Goal: Register for event/course

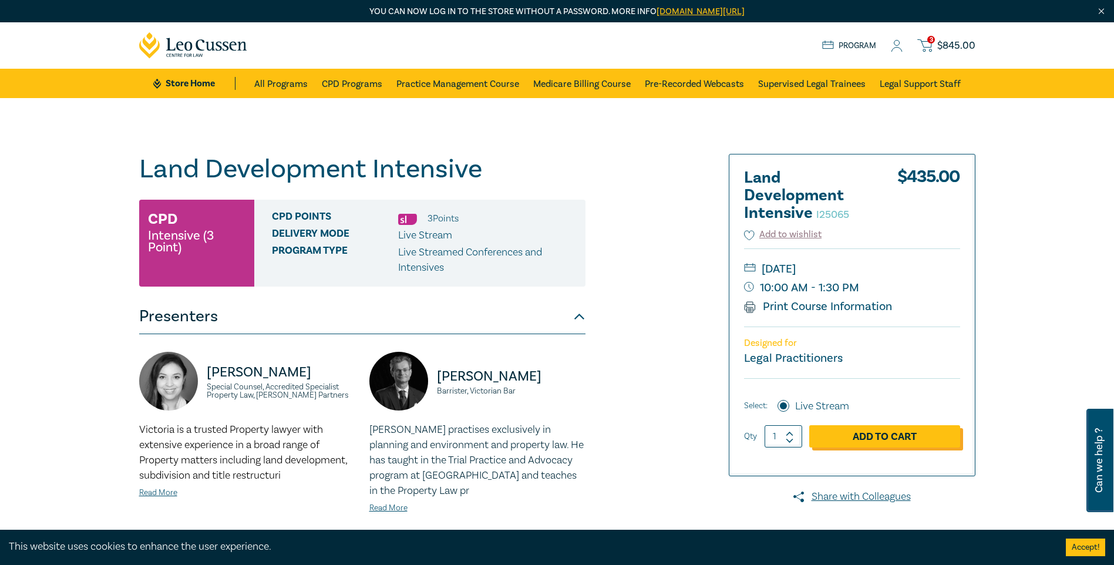
click at [882, 433] on link "Add to Cart" at bounding box center [884, 436] width 151 height 22
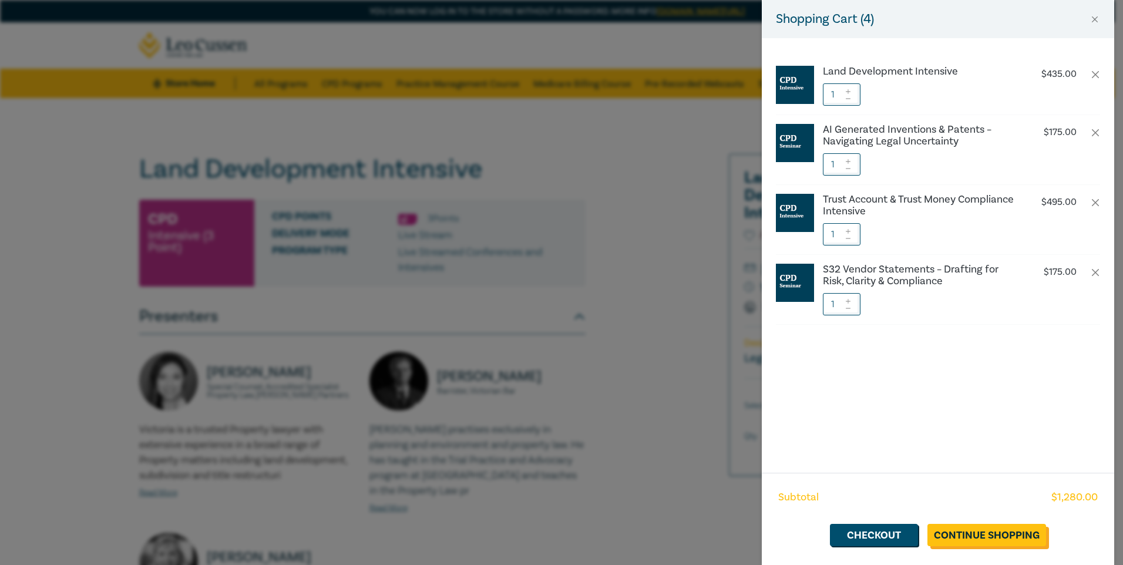
click at [965, 532] on link "Continue Shopping" at bounding box center [986, 535] width 119 height 22
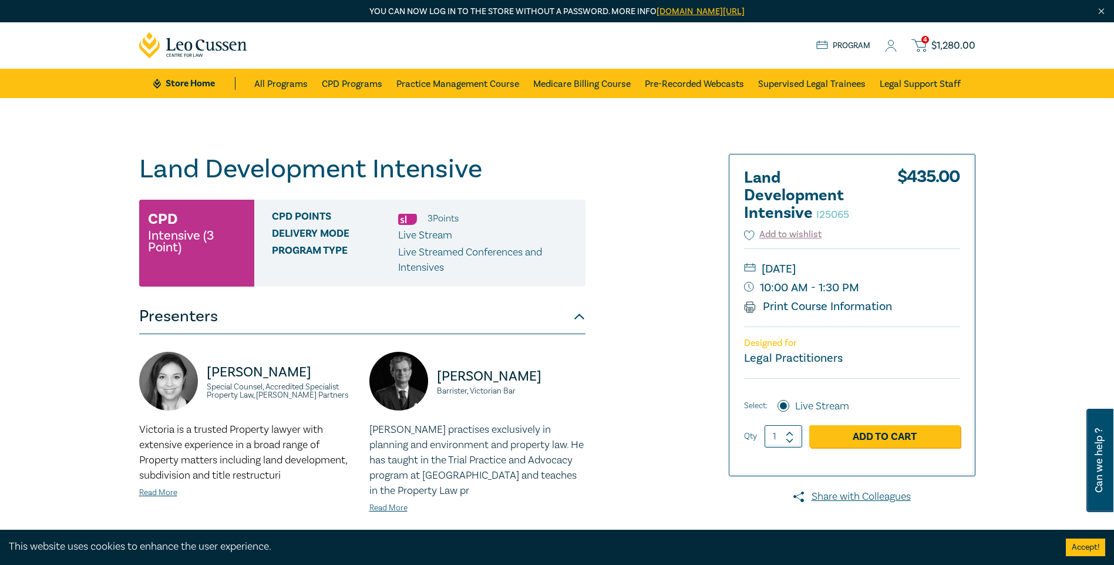
click at [924, 41] on span "4" at bounding box center [925, 40] width 8 height 8
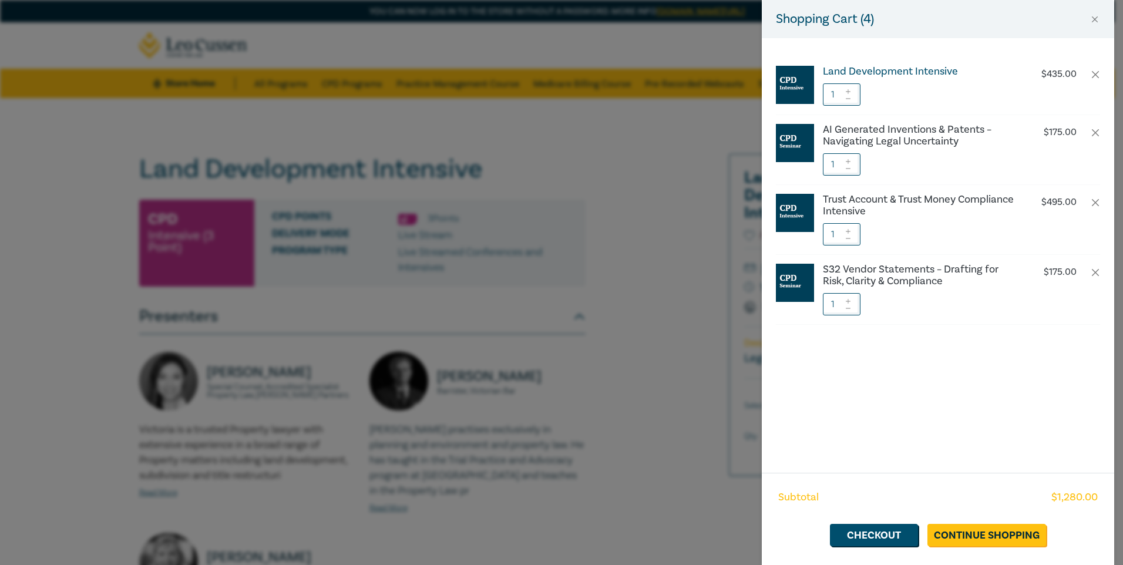
click at [870, 72] on h6 "Land Development Intensive" at bounding box center [920, 72] width 195 height 12
click at [699, 186] on div "Shopping Cart ( 4 ) Land Development Intensive $ 435.00 1 AI Generated Inventio…" at bounding box center [561, 282] width 1123 height 565
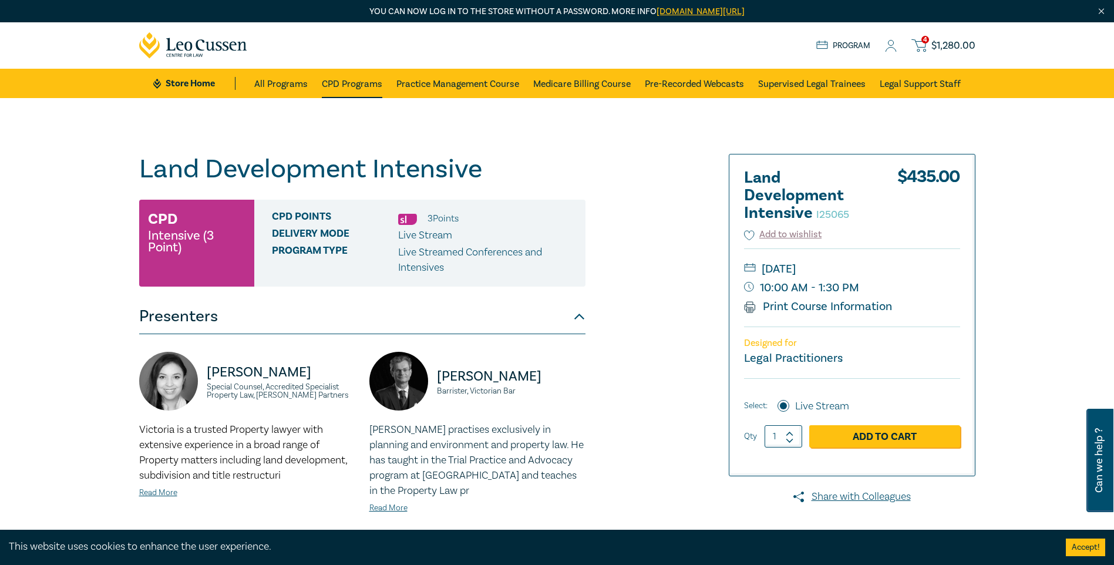
click at [357, 84] on link "CPD Programs" at bounding box center [352, 83] width 60 height 29
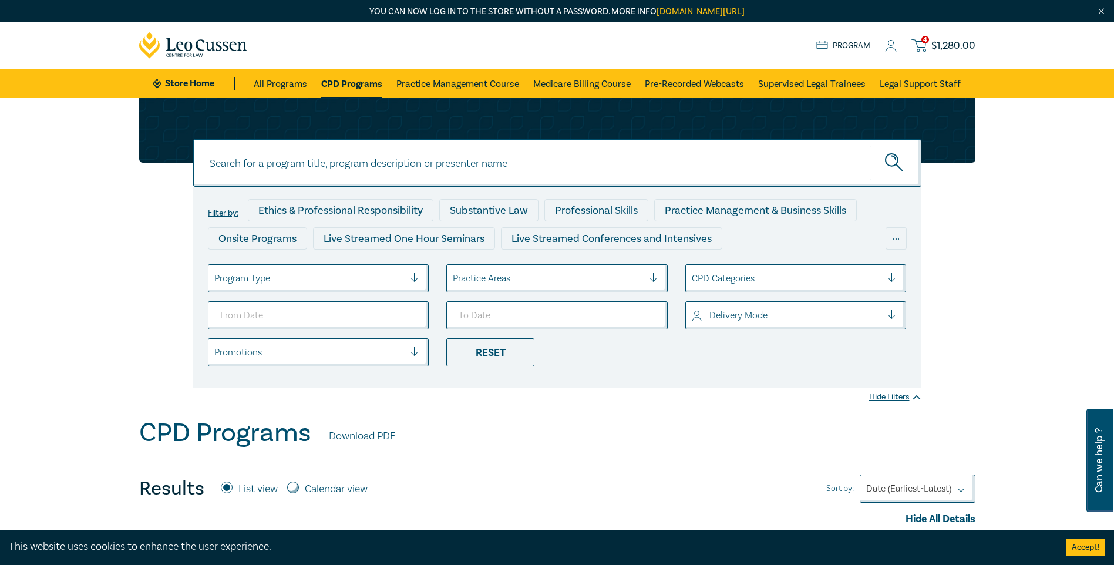
click at [947, 52] on span "$ 1,280.00" at bounding box center [953, 45] width 44 height 13
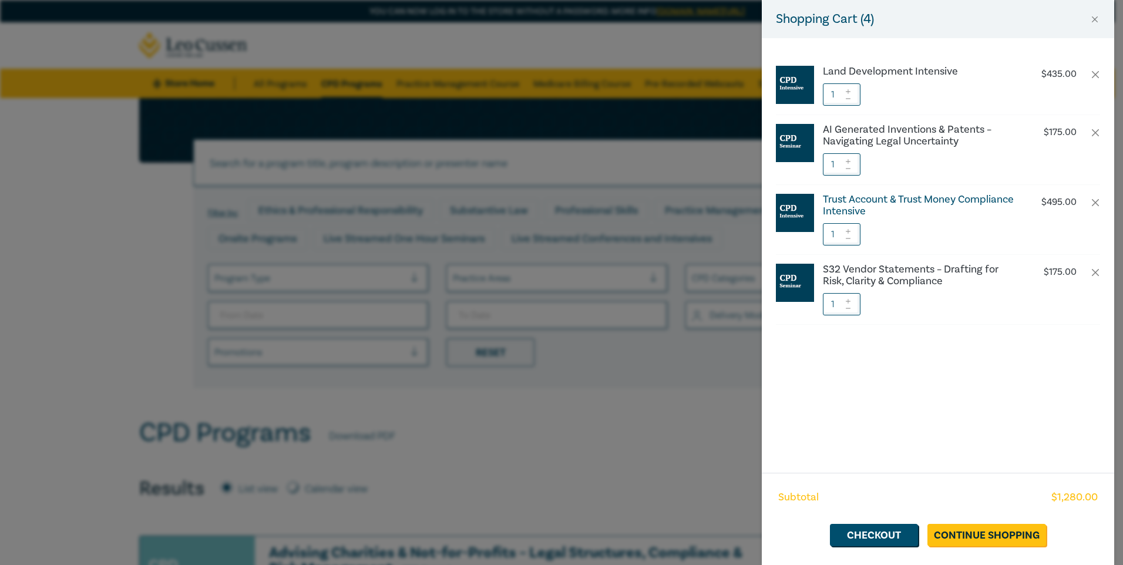
click at [845, 210] on h6 "Trust Account & Trust Money Compliance Intensive" at bounding box center [920, 205] width 195 height 23
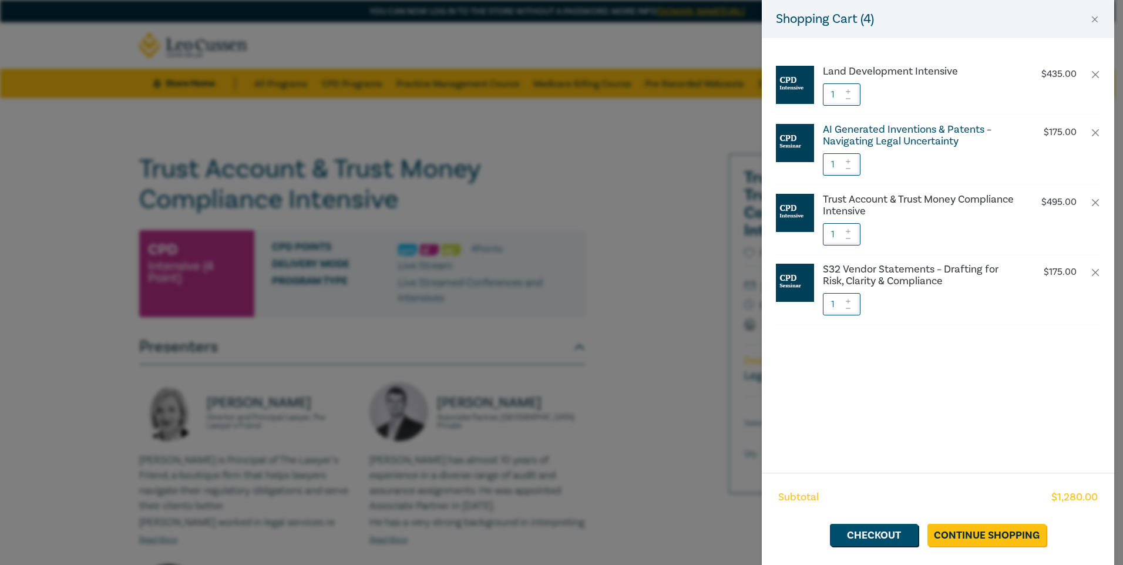
click at [873, 140] on h6 "AI Generated Inventions & Patents – Navigating Legal Uncertainty" at bounding box center [920, 135] width 195 height 23
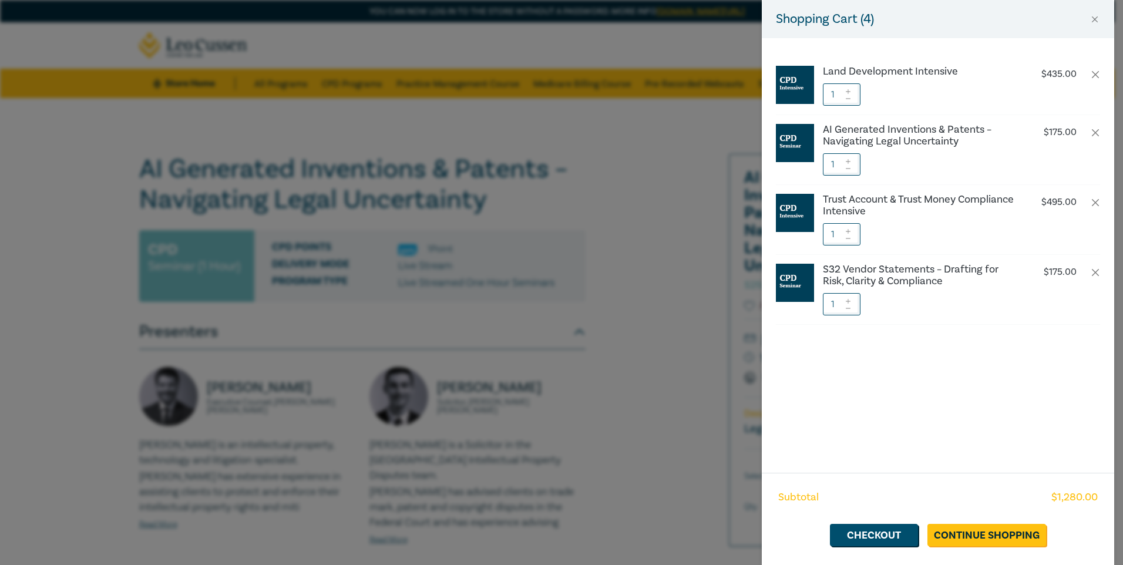
click at [503, 208] on div "Shopping Cart ( 4 ) Land Development Intensive $ 435.00 1 AI Generated Inventio…" at bounding box center [561, 282] width 1123 height 565
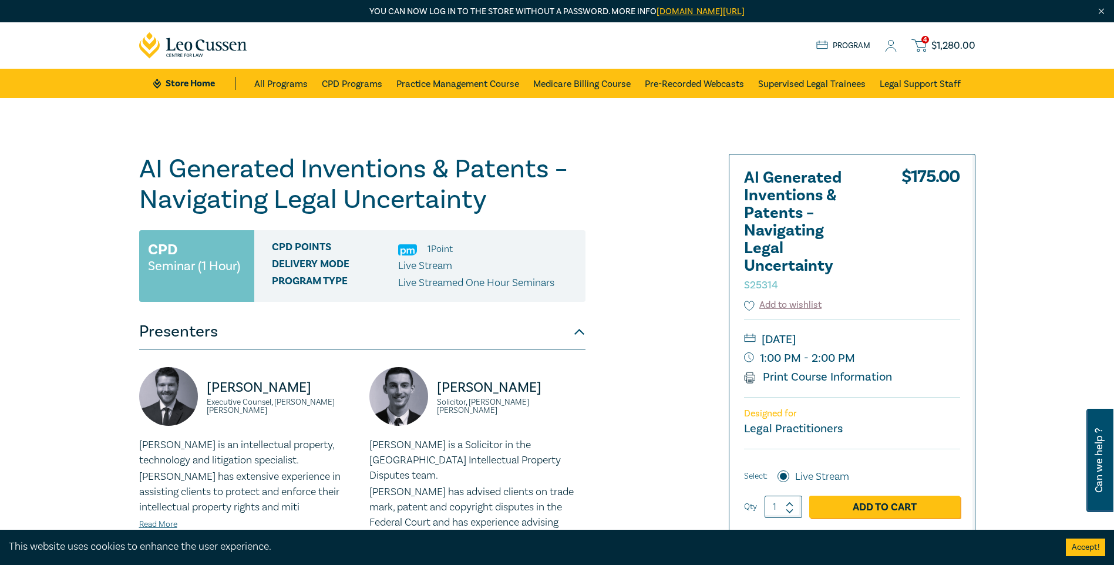
click at [920, 36] on div "4 $ 1,280.00 Store Home About us Program 4 $ 1,280.00" at bounding box center [557, 45] width 850 height 46
click at [924, 47] on icon at bounding box center [918, 45] width 15 height 15
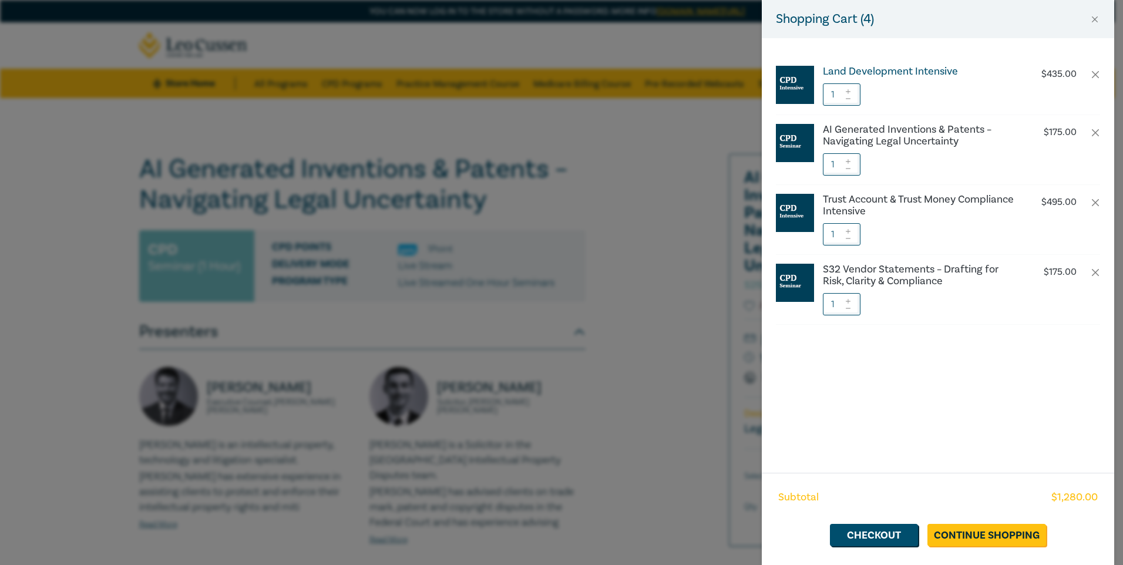
click at [913, 71] on h6 "Land Development Intensive" at bounding box center [920, 72] width 195 height 12
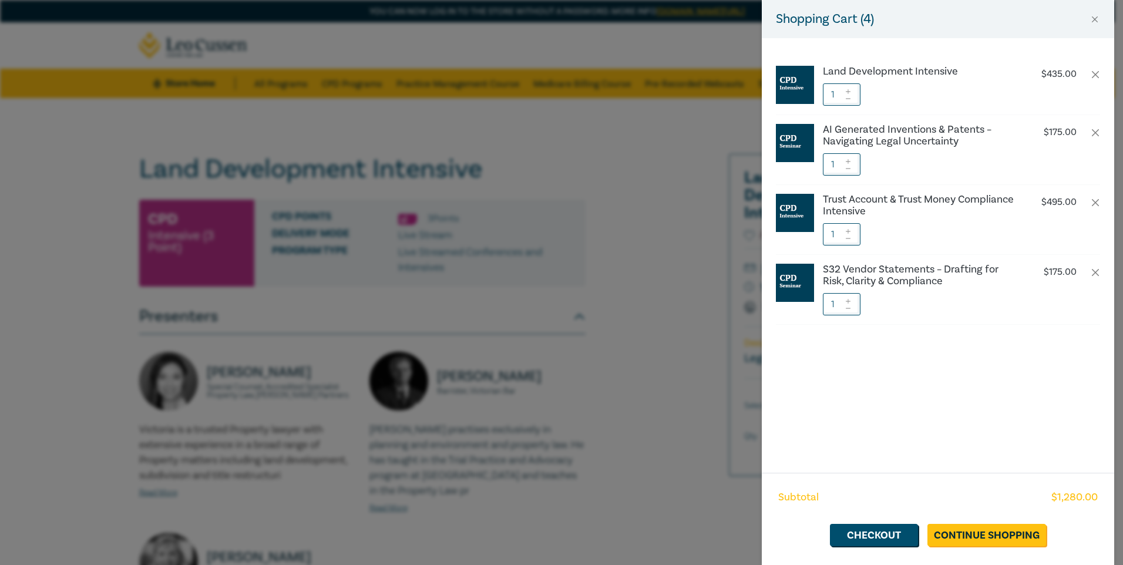
click at [482, 174] on div "Shopping Cart ( 4 ) Land Development Intensive $ 435.00 1 AI Generated Inventio…" at bounding box center [561, 282] width 1123 height 565
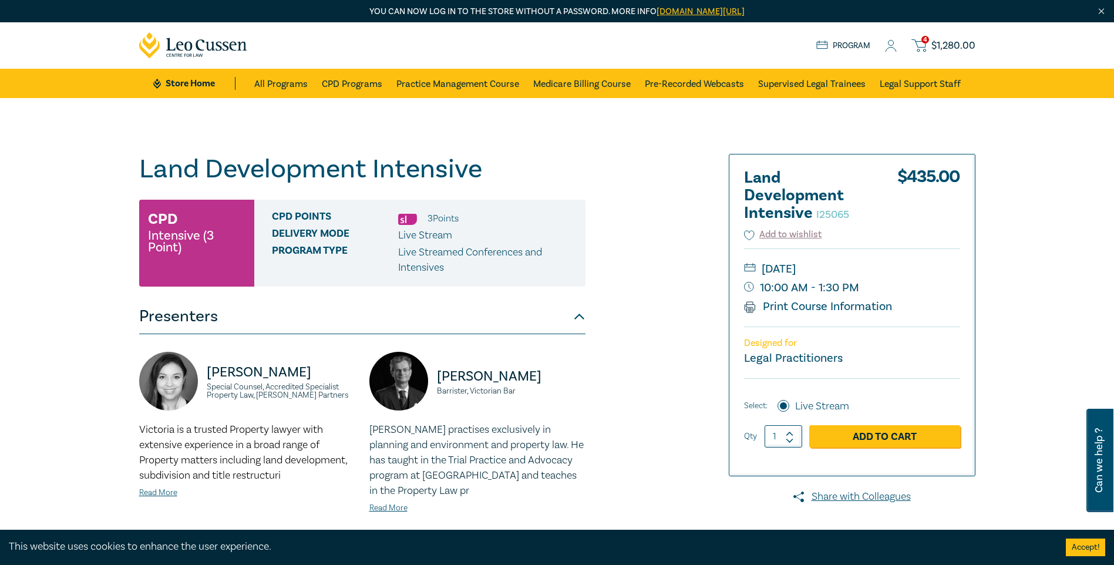
click at [921, 43] on icon at bounding box center [918, 45] width 15 height 15
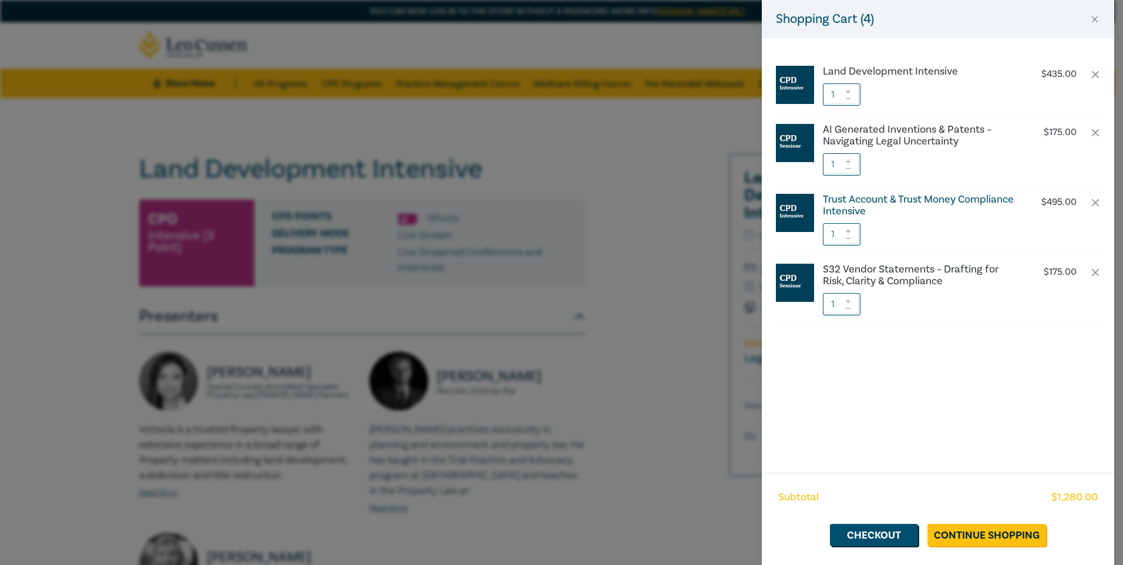
click at [920, 200] on h6 "Trust Account & Trust Money Compliance Intensive" at bounding box center [920, 205] width 195 height 23
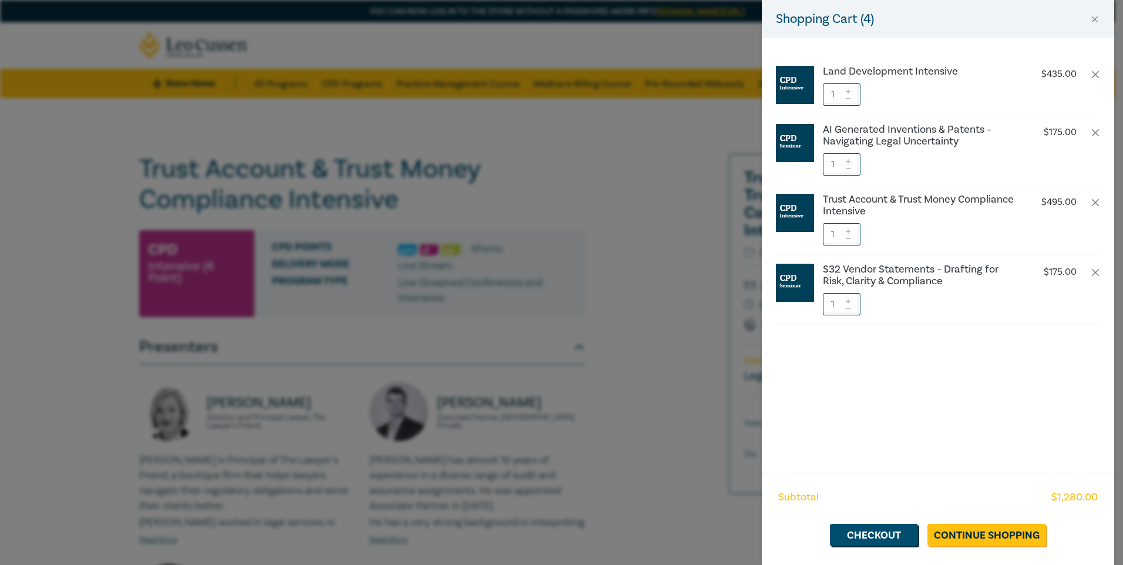
click at [336, 143] on div "Shopping Cart ( 4 ) Land Development Intensive $ 435.00 1 AI Generated Inventio…" at bounding box center [561, 282] width 1123 height 565
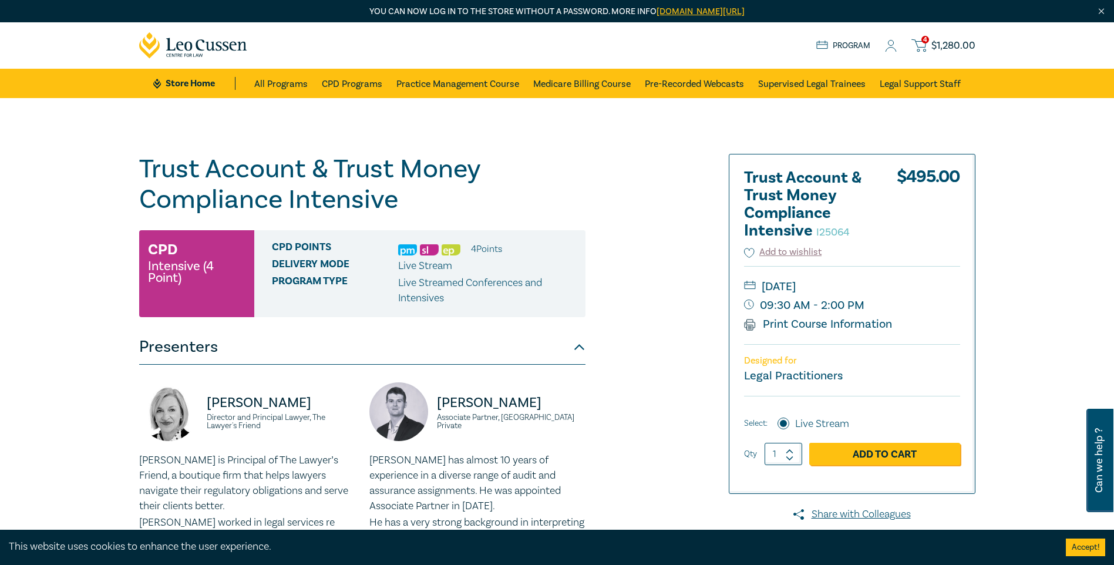
click at [938, 48] on span "$ 1,280.00" at bounding box center [953, 45] width 44 height 13
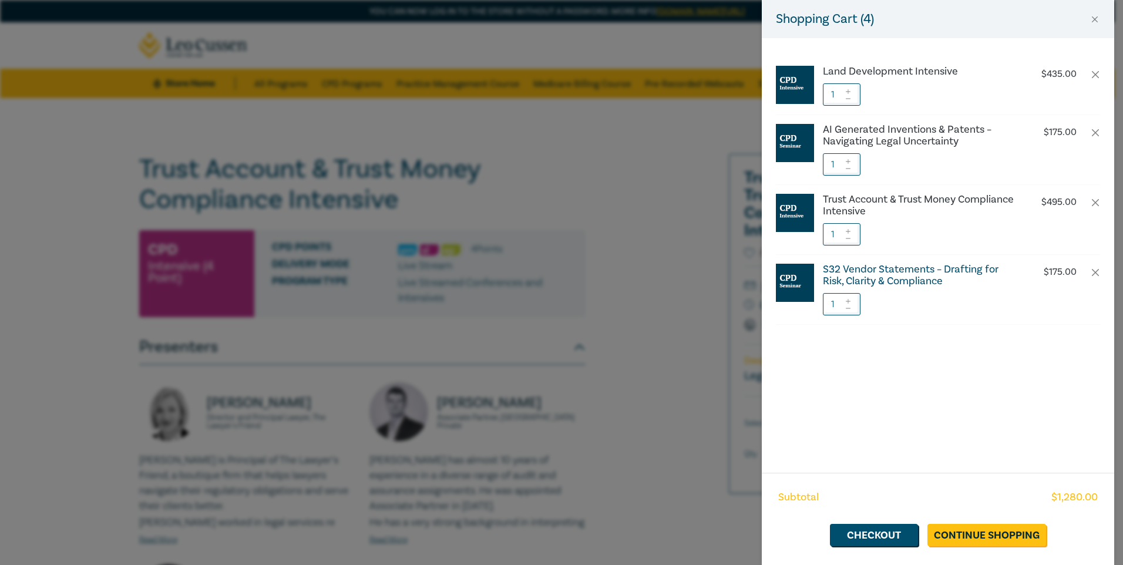
click at [893, 273] on h6 "S32 Vendor Statements – Drafting for Risk, Clarity & Compliance" at bounding box center [920, 275] width 195 height 23
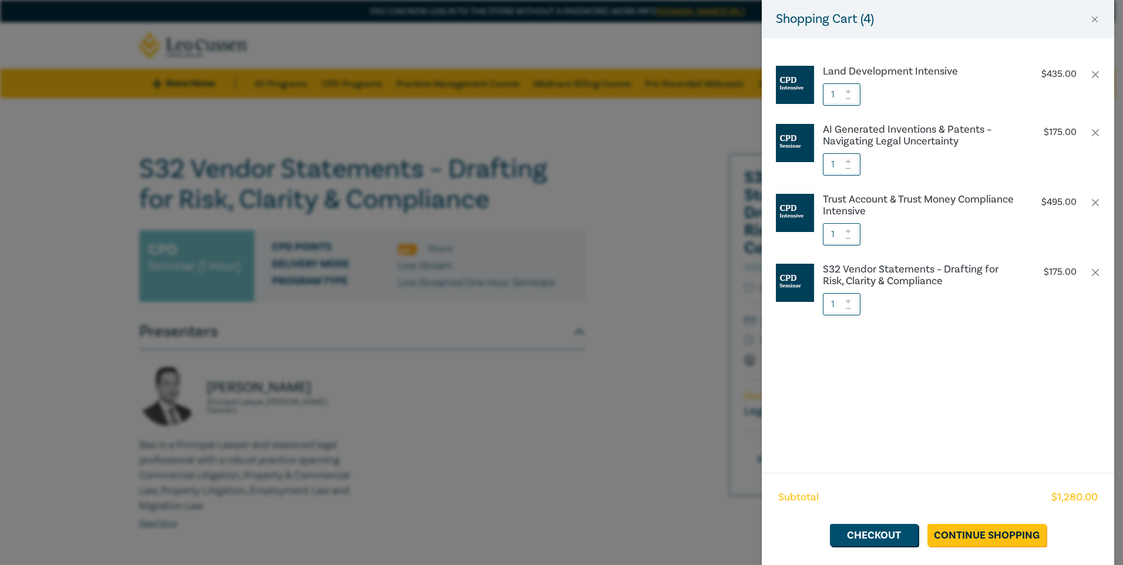
click at [424, 287] on div "Shopping Cart ( 4 ) Land Development Intensive $ 435.00 1 AI Generated Inventio…" at bounding box center [561, 282] width 1123 height 565
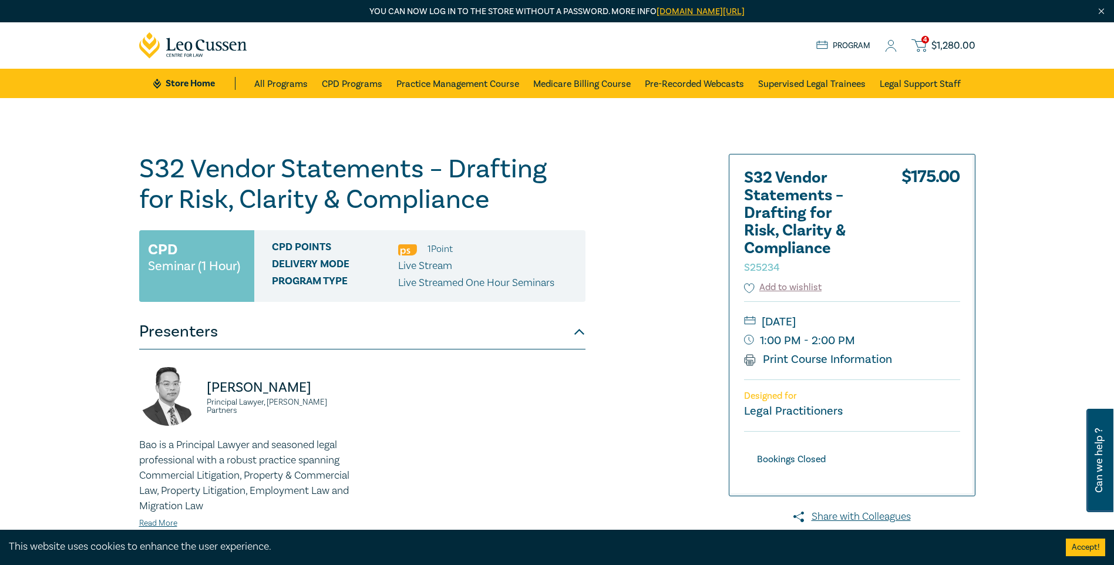
click at [926, 43] on span "4" at bounding box center [925, 40] width 8 height 8
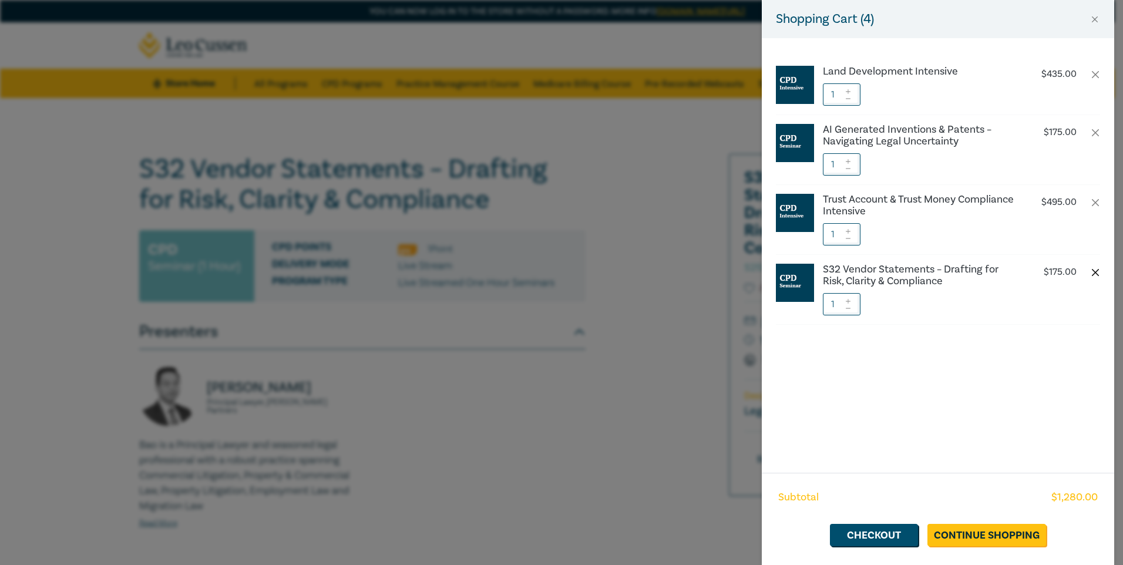
click at [1096, 272] on button "button" at bounding box center [1095, 272] width 9 height 9
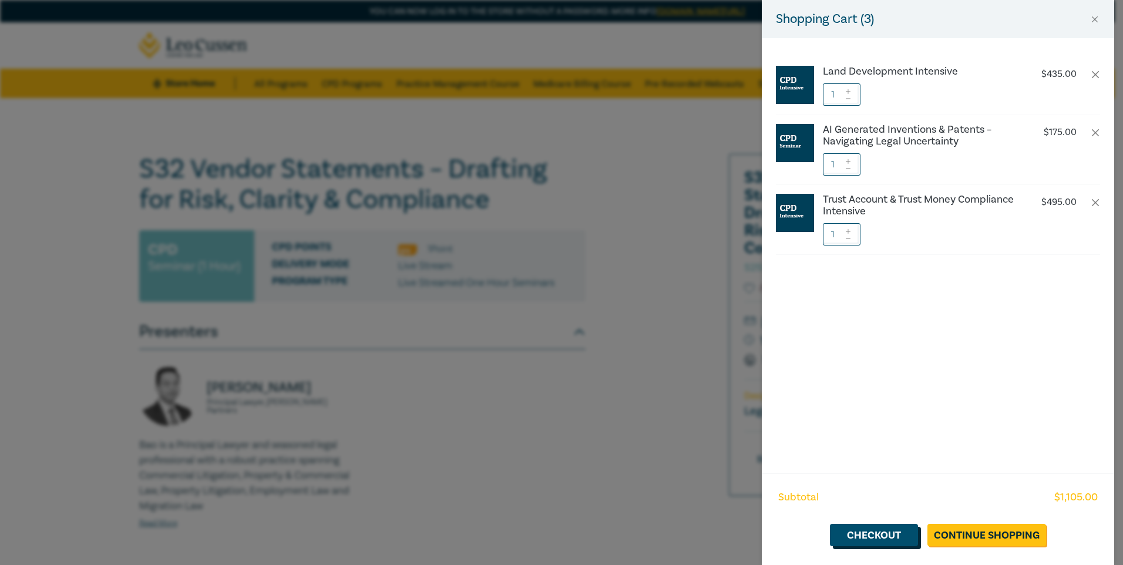
click at [876, 539] on link "Checkout" at bounding box center [874, 535] width 88 height 22
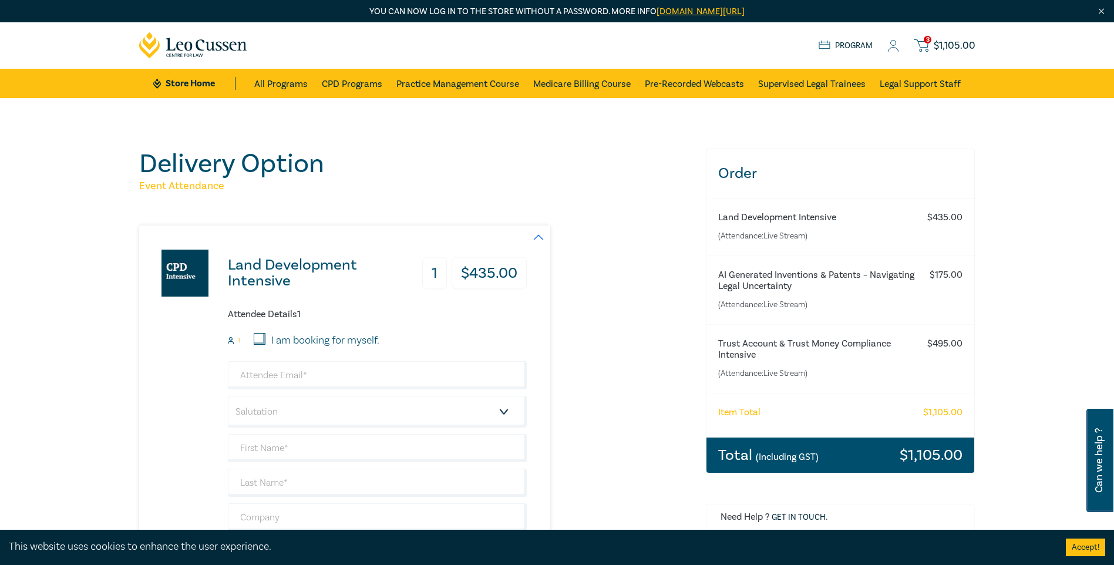
click at [262, 337] on input "I am booking for myself." at bounding box center [260, 339] width 12 height 12
checkbox input "true"
type input "mm@mmmlaw.com.au"
type input "Mario"
type input "Mantello"
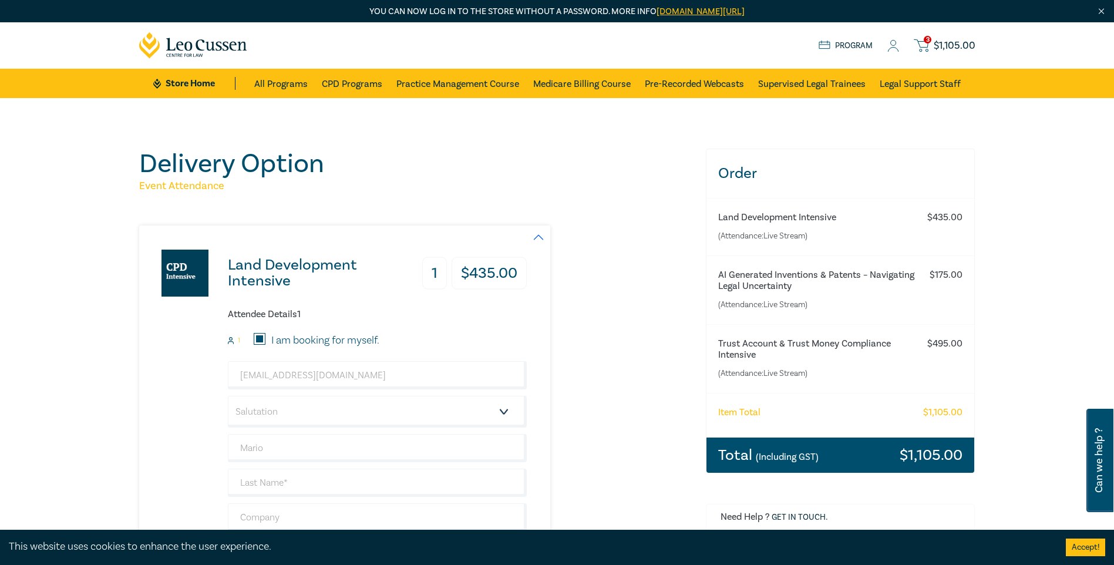
type input "0412569513"
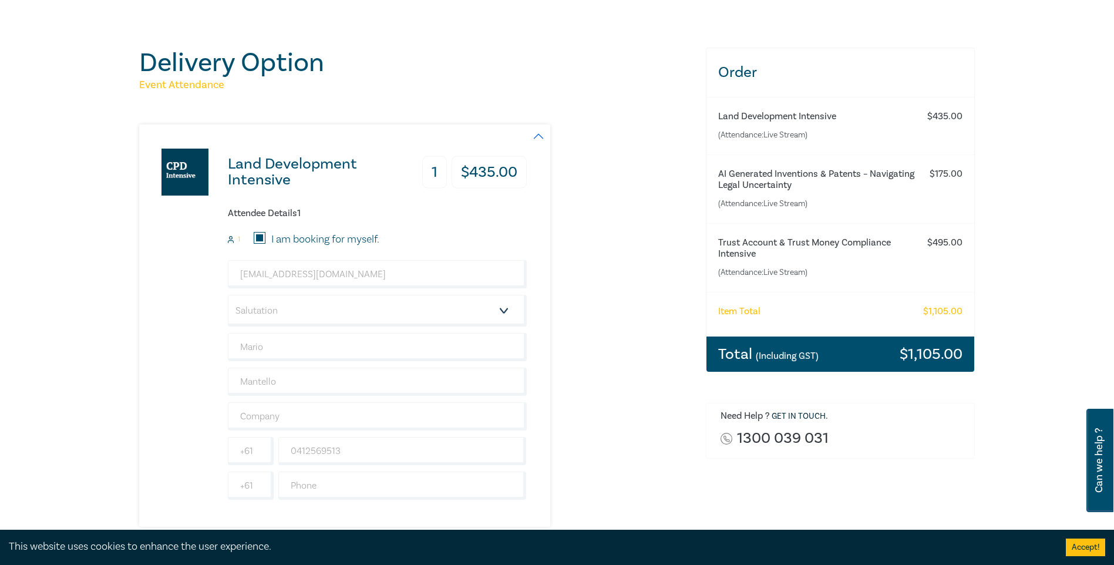
scroll to position [103, 0]
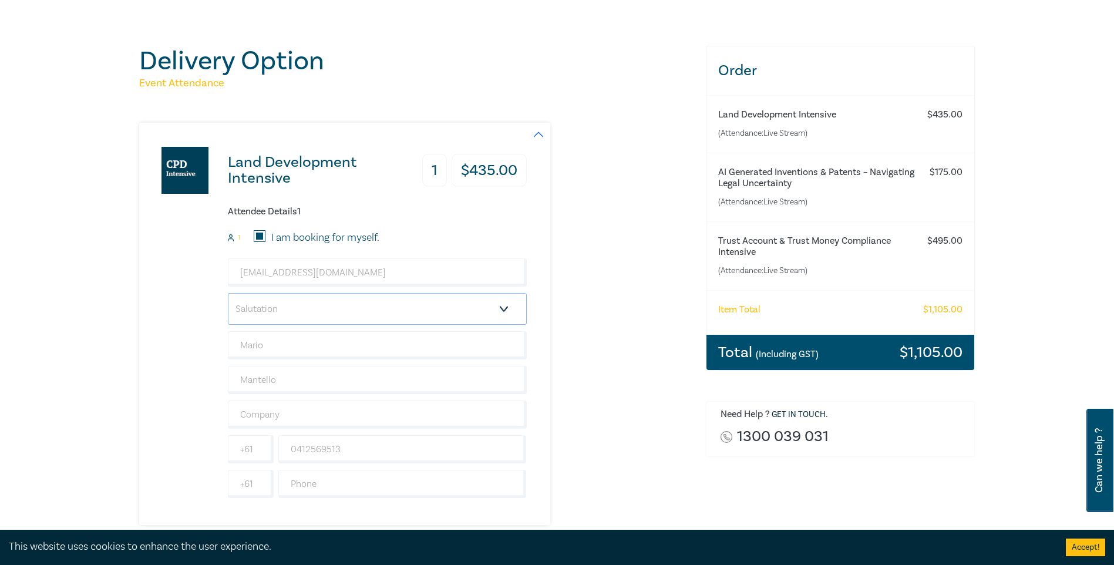
click at [506, 311] on select "Salutation Mr. Mrs. Ms. Miss Dr. Prof. Other" at bounding box center [377, 309] width 299 height 32
select select "Mr."
click at [228, 293] on select "Salutation Mr. Mrs. Ms. Miss Dr. Prof. Other" at bounding box center [377, 309] width 299 height 32
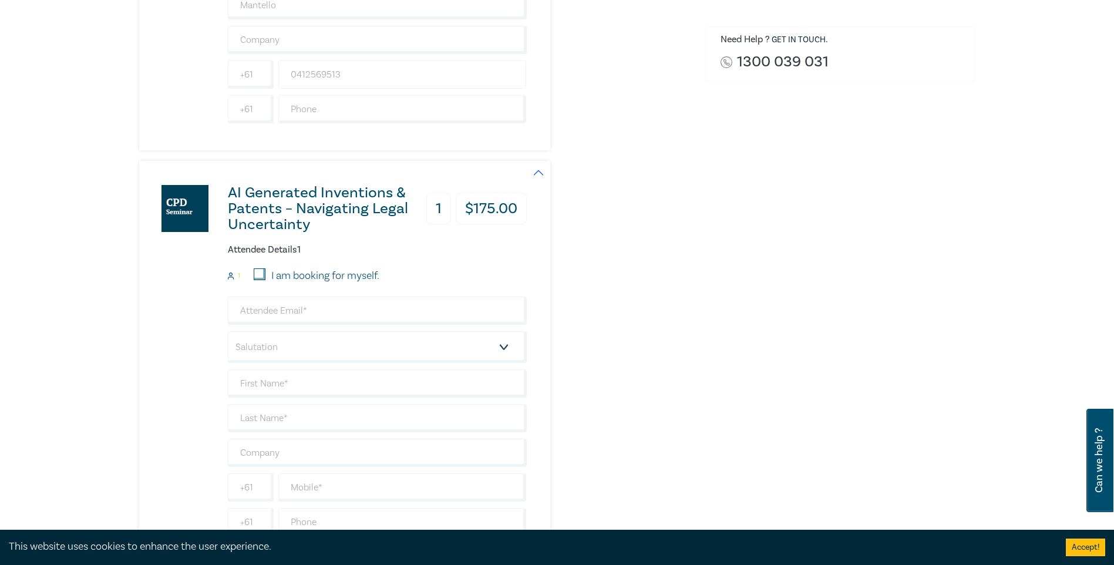
scroll to position [484, 0]
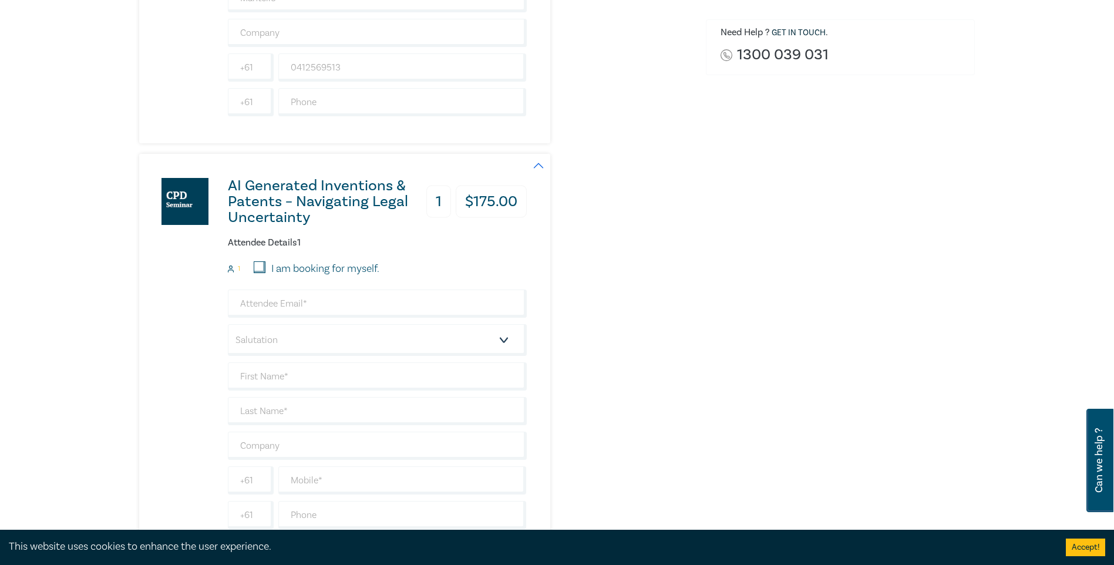
click at [261, 263] on input "I am booking for myself." at bounding box center [260, 267] width 12 height 12
checkbox input "true"
type input "mm@mmmlaw.com.au"
type input "Mario"
type input "Mantello"
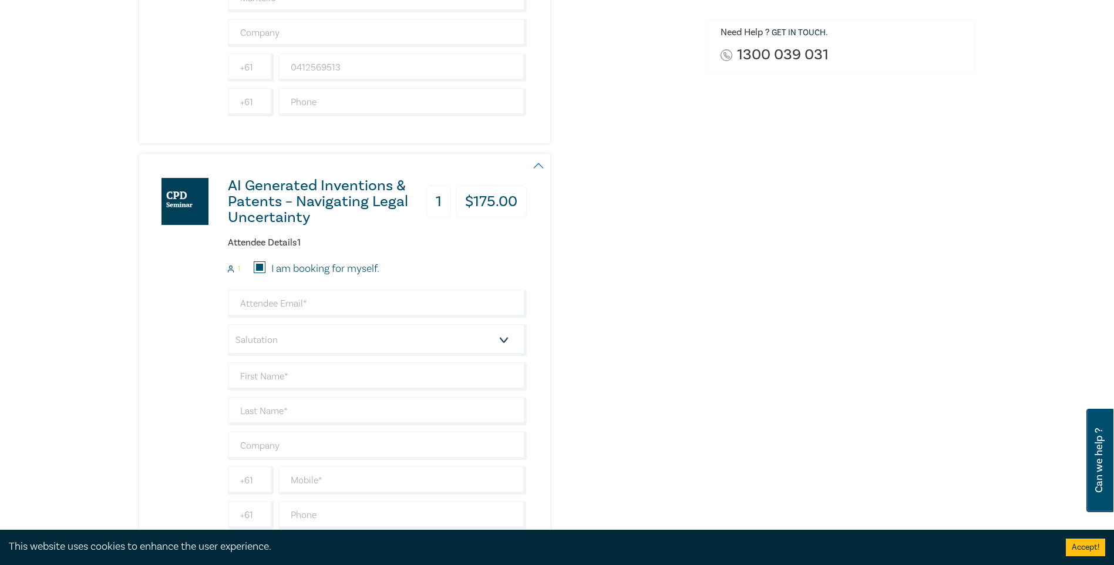
type input "0412569513"
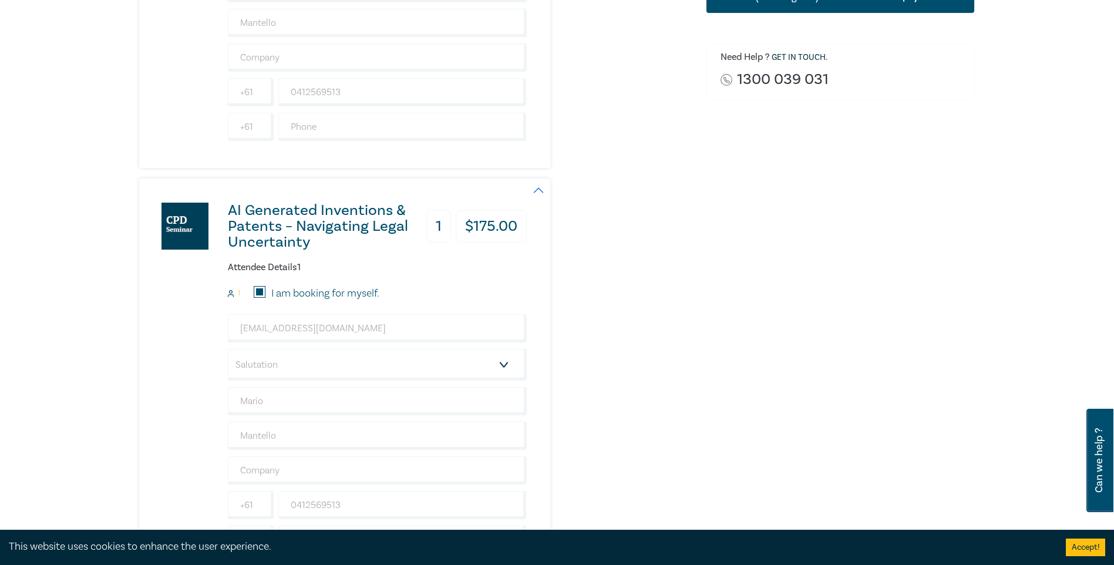
scroll to position [440, 0]
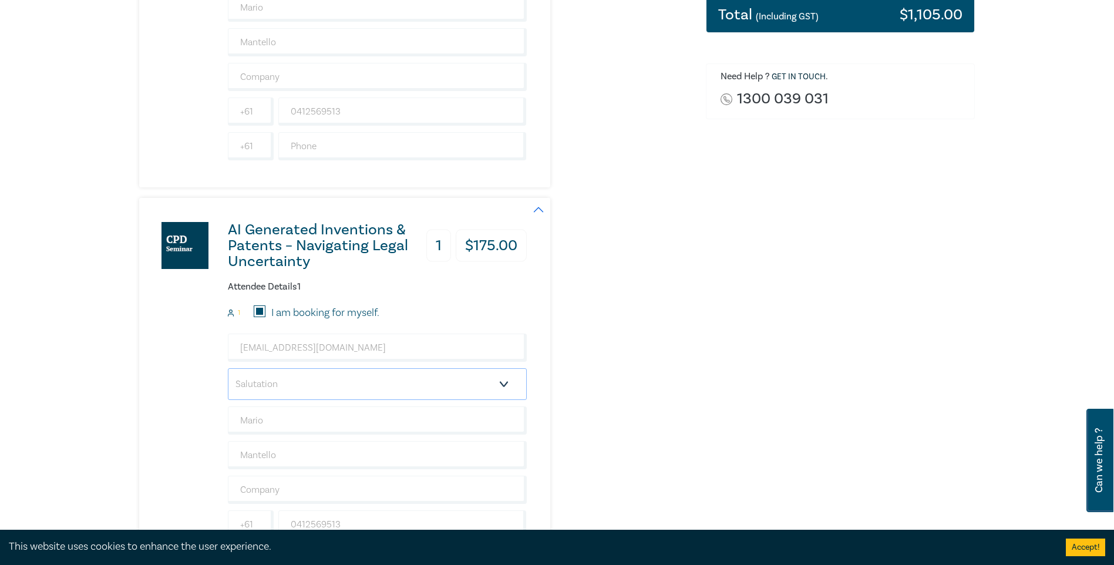
click at [513, 385] on select "Salutation Mr. Mrs. Ms. Miss Dr. Prof. Other" at bounding box center [377, 384] width 299 height 32
select select "Mr."
click at [228, 368] on select "Salutation Mr. Mrs. Ms. Miss Dr. Prof. Other" at bounding box center [377, 384] width 299 height 32
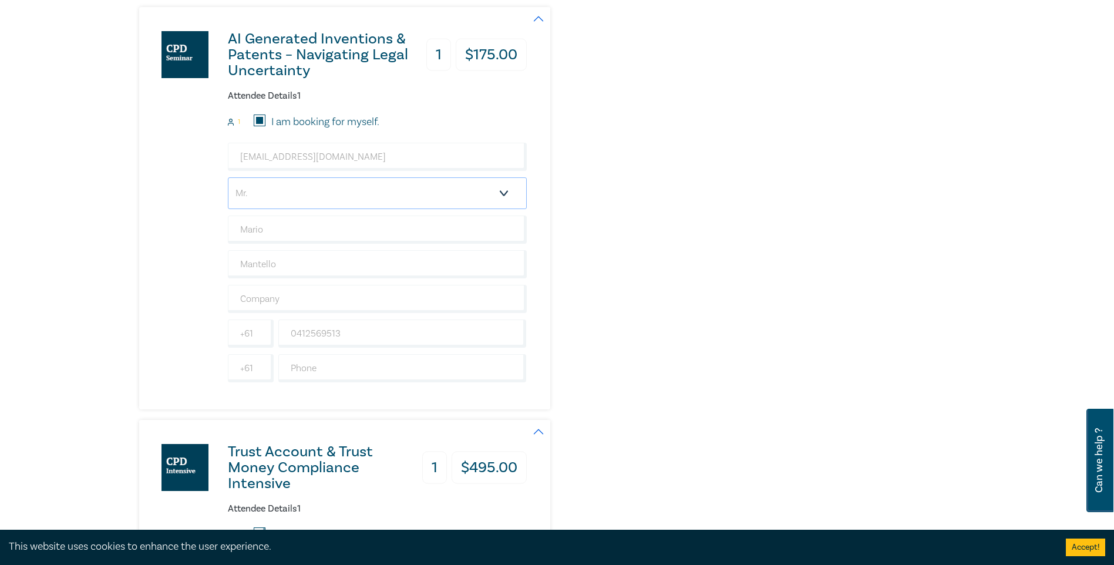
scroll to position [734, 0]
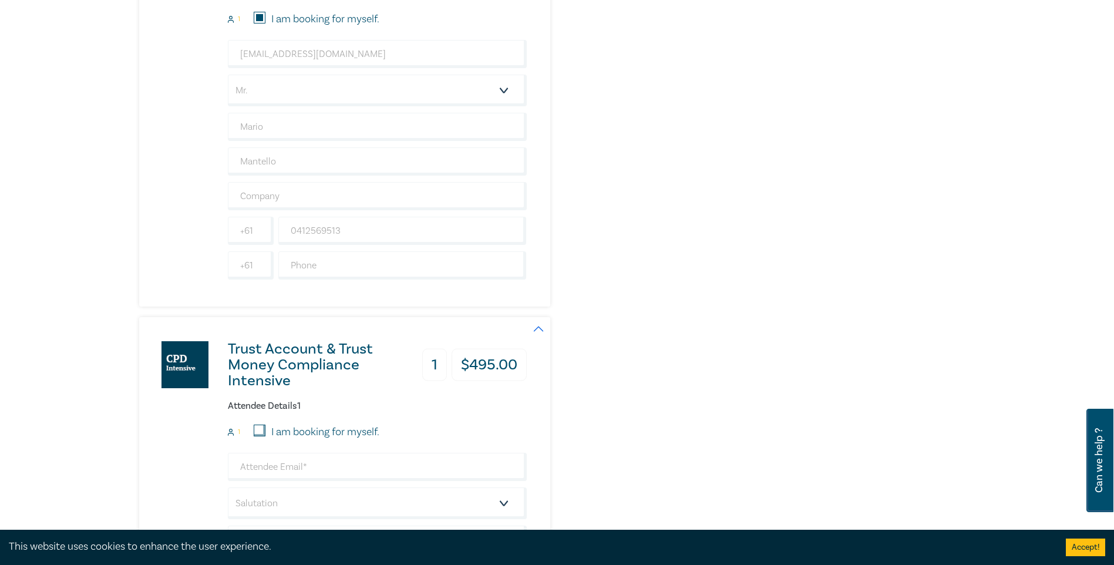
click at [257, 426] on input "I am booking for myself." at bounding box center [260, 431] width 12 height 12
checkbox input "true"
type input "mm@mmmlaw.com.au"
type input "Mario"
type input "Mantello"
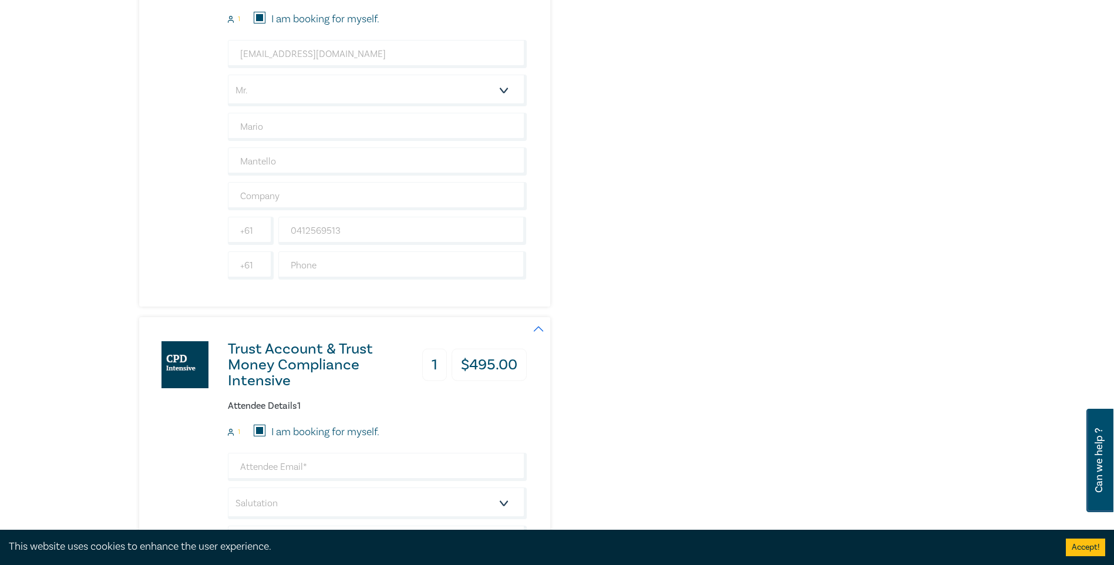
type input "0412569513"
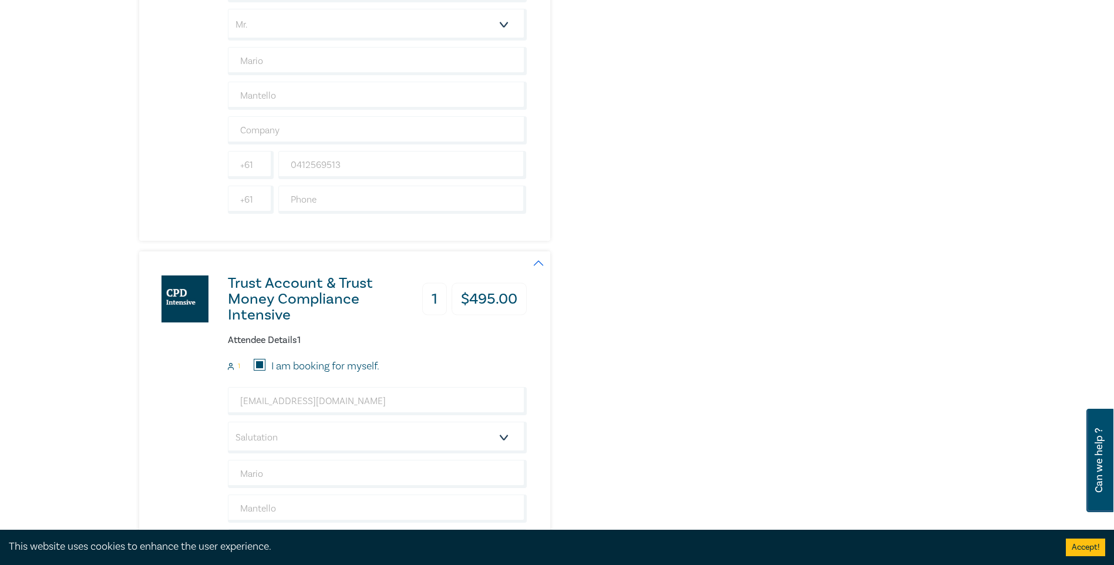
scroll to position [940, 0]
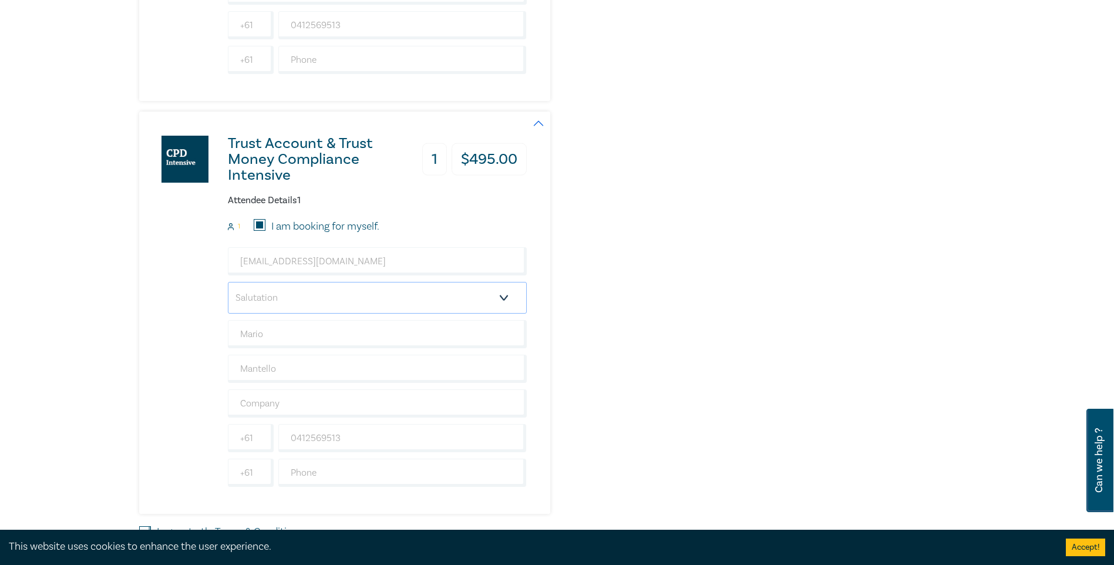
click at [498, 301] on select "Salutation Mr. Mrs. Ms. Miss Dr. Prof. Other" at bounding box center [377, 298] width 299 height 32
select select "Mr."
click at [228, 282] on select "Salutation Mr. Mrs. Ms. Miss Dr. Prof. Other" at bounding box center [377, 298] width 299 height 32
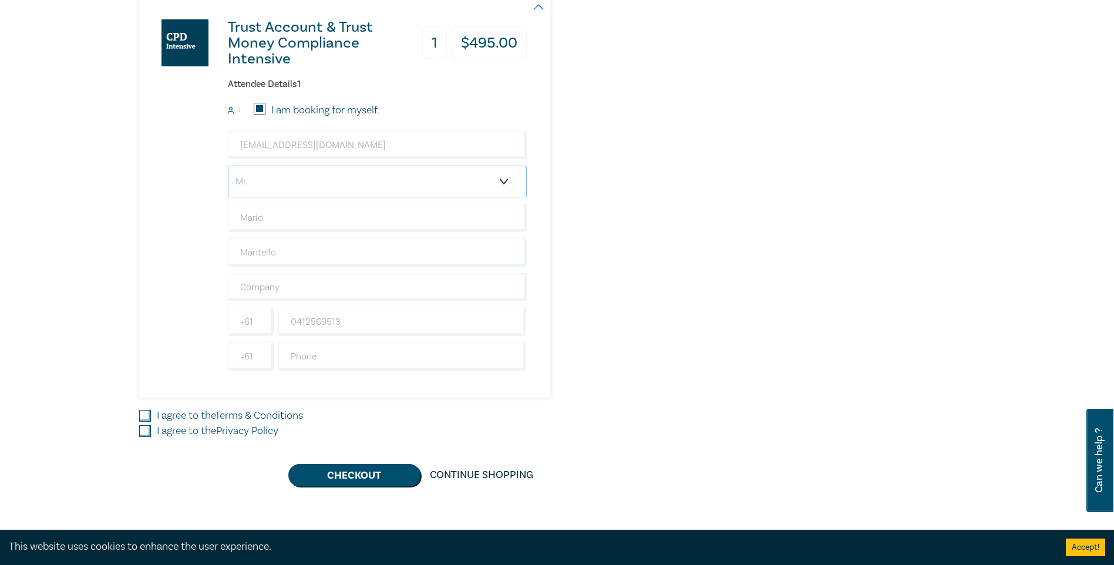
scroll to position [1175, 0]
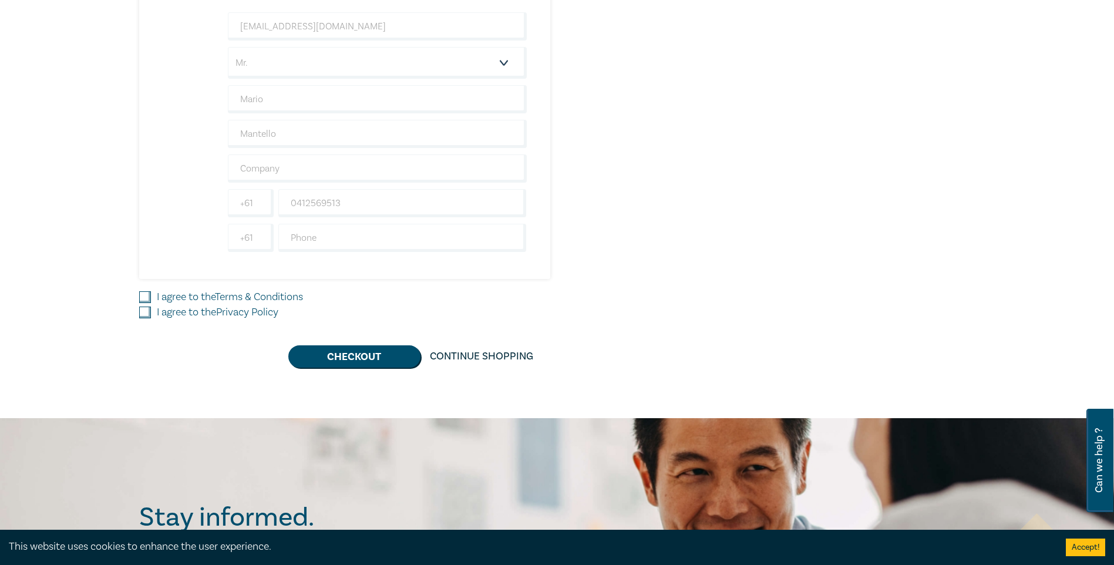
click at [145, 298] on input "I agree to the Terms & Conditions" at bounding box center [145, 297] width 12 height 12
checkbox input "true"
click at [145, 307] on input "I agree to the Privacy Policy" at bounding box center [145, 313] width 12 height 12
checkbox input "true"
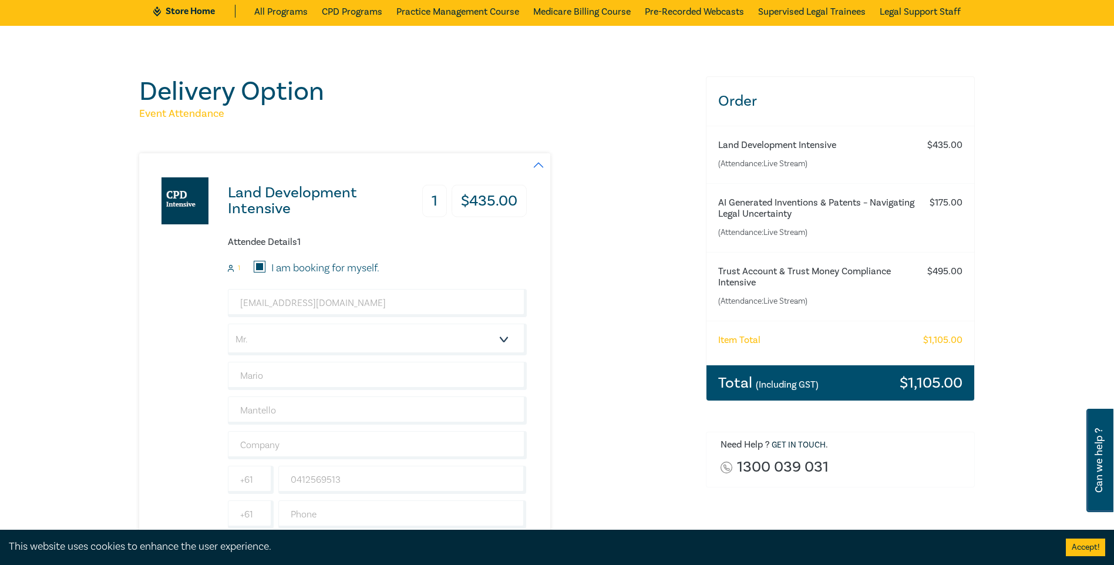
scroll to position [0, 0]
